Goal: Task Accomplishment & Management: Use online tool/utility

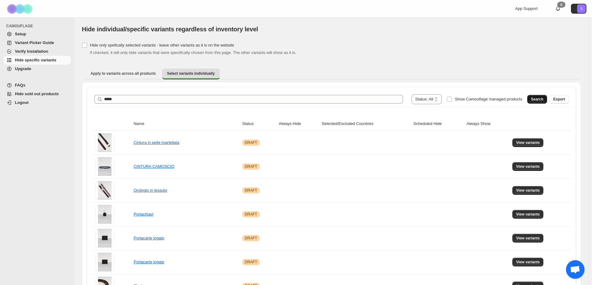
type input "*****"
click at [540, 97] on span "Search" at bounding box center [537, 99] width 12 height 5
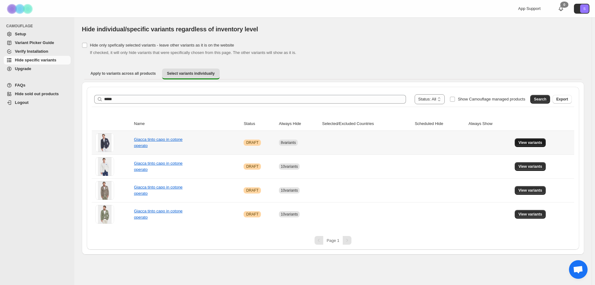
click at [522, 143] on span "View variants" at bounding box center [530, 142] width 24 height 5
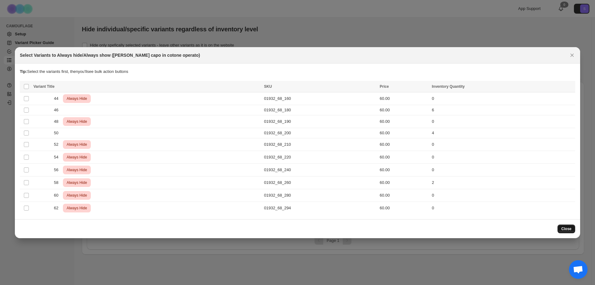
click at [574, 227] on button "Close" at bounding box center [567, 228] width 18 height 9
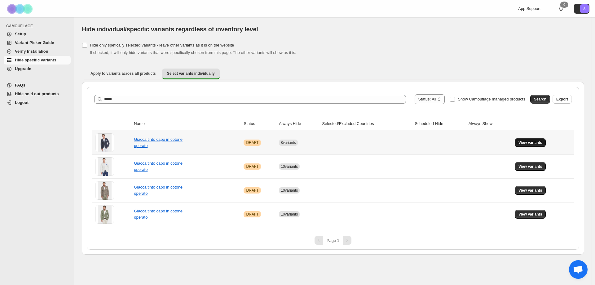
click at [537, 143] on span "View variants" at bounding box center [530, 142] width 24 height 5
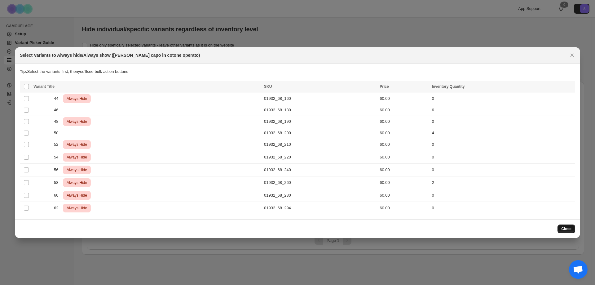
click at [571, 230] on span "Close" at bounding box center [566, 228] width 10 height 5
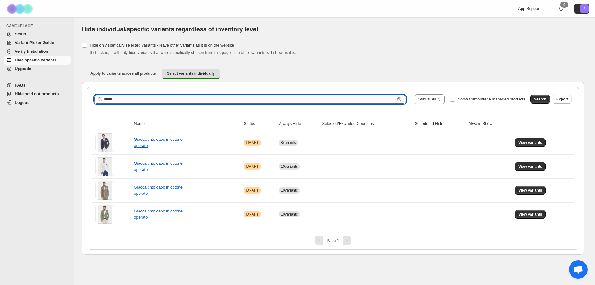
click at [143, 98] on input "*****" at bounding box center [249, 99] width 291 height 9
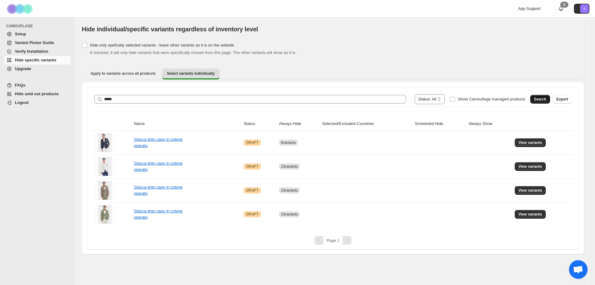
click at [545, 99] on span "Search" at bounding box center [540, 99] width 12 height 5
click at [530, 142] on span "View variants" at bounding box center [531, 142] width 24 height 5
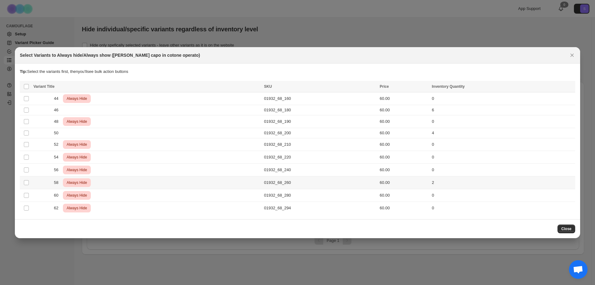
click at [26, 186] on td "Select product variant" at bounding box center [26, 182] width 12 height 13
click at [570, 88] on icon "More actions" at bounding box center [569, 87] width 6 height 6
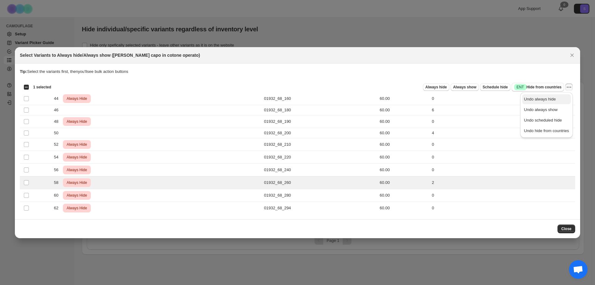
click at [553, 101] on span "Undo always hide" at bounding box center [540, 99] width 32 height 5
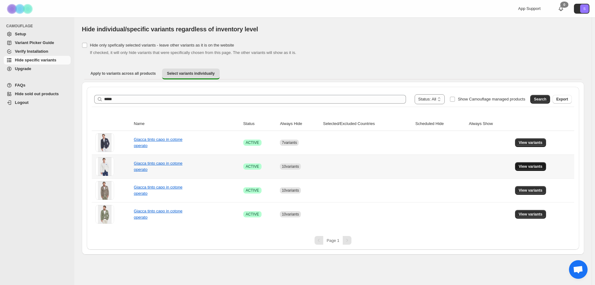
click at [522, 169] on span "View variants" at bounding box center [531, 166] width 24 height 5
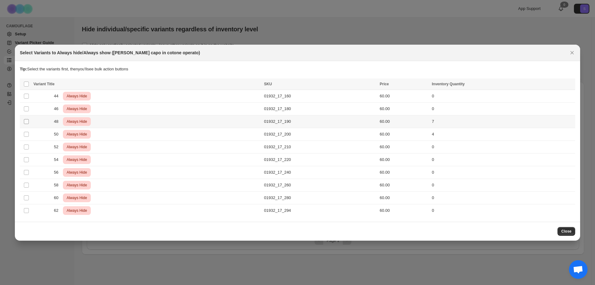
click at [24, 121] on span ":r2a:" at bounding box center [27, 122] width 6 height 6
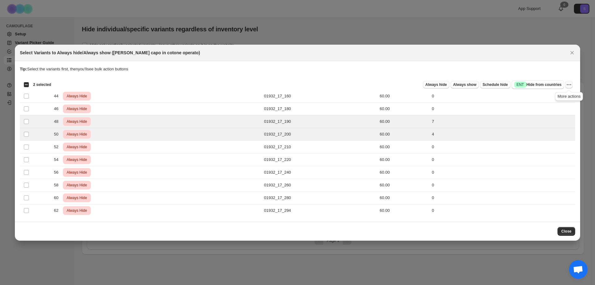
click at [569, 84] on icon "More actions" at bounding box center [569, 85] width 6 height 6
click at [555, 97] on span "Undo always hide" at bounding box center [546, 97] width 45 height 6
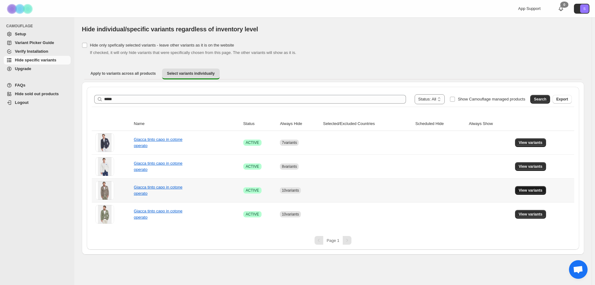
click at [534, 191] on span "View variants" at bounding box center [531, 190] width 24 height 5
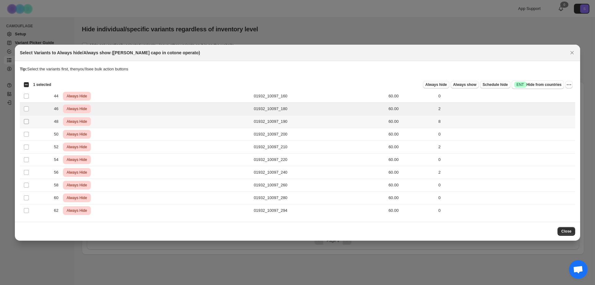
click at [27, 119] on span ":r3a:" at bounding box center [27, 122] width 6 height 6
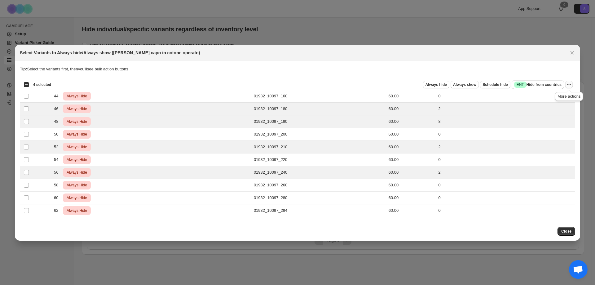
click at [570, 86] on icon "More actions" at bounding box center [569, 85] width 6 height 6
click at [555, 95] on span "Undo always hide" at bounding box center [546, 97] width 45 height 6
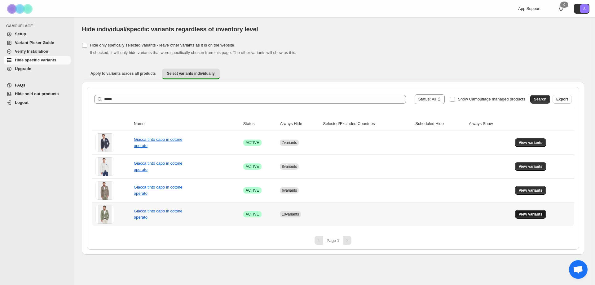
click at [531, 216] on span "View variants" at bounding box center [531, 214] width 24 height 5
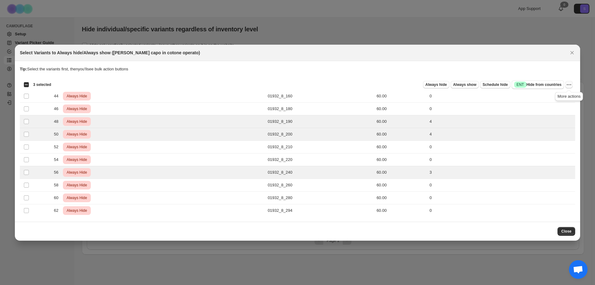
click at [566, 82] on icon "More actions" at bounding box center [569, 85] width 6 height 6
click at [552, 92] on button "Undo always hide" at bounding box center [546, 97] width 49 height 10
